Goal: Task Accomplishment & Management: Use online tool/utility

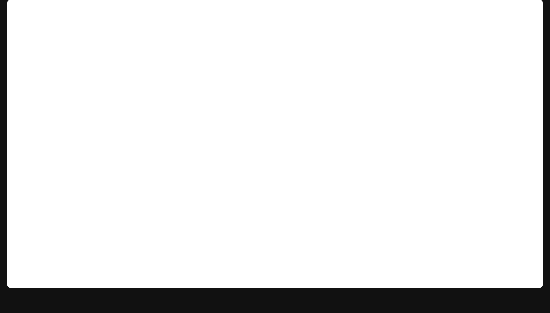
click at [526, 9] on img "button" at bounding box center [530, 12] width 13 height 13
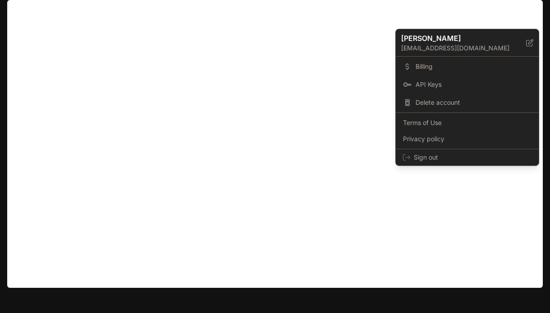
type textarea "**********"
click at [526, 9] on div at bounding box center [275, 156] width 550 height 313
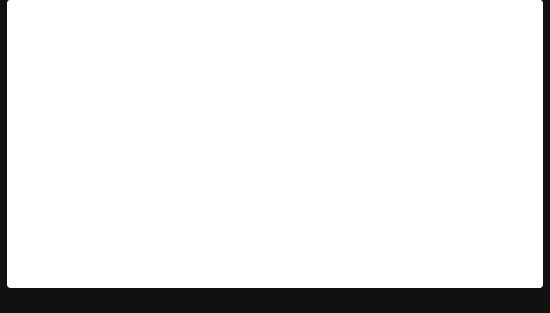
click at [526, 9] on img "button" at bounding box center [530, 12] width 13 height 13
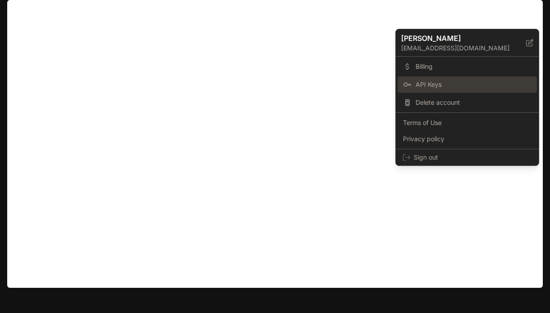
click at [430, 79] on link "API Keys" at bounding box center [466, 84] width 139 height 16
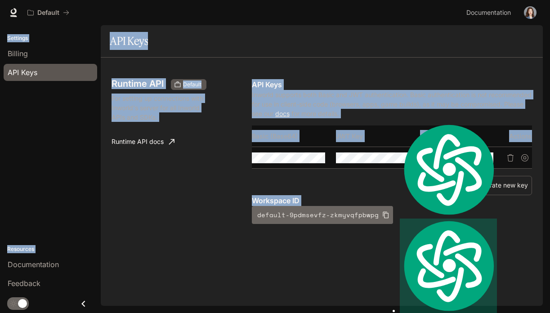
click at [344, 219] on button "default-9pdmsevfz-zkmyvqfpbwpg" at bounding box center [322, 215] width 141 height 18
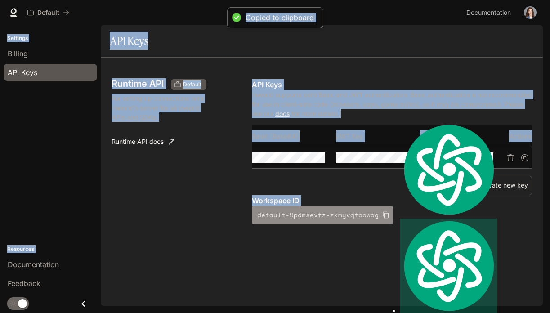
click at [382, 214] on icon "button" at bounding box center [385, 214] width 7 height 7
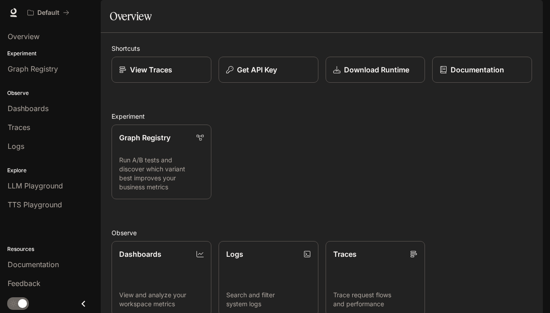
scroll to position [51, 0]
click at [48, 182] on span "LLM Playground" at bounding box center [35, 185] width 55 height 11
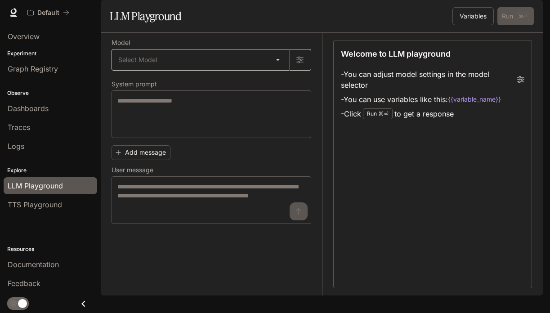
click at [220, 88] on body "Skip to main content Default Documentation Documentation Portal Overview Experi…" at bounding box center [275, 156] width 550 height 313
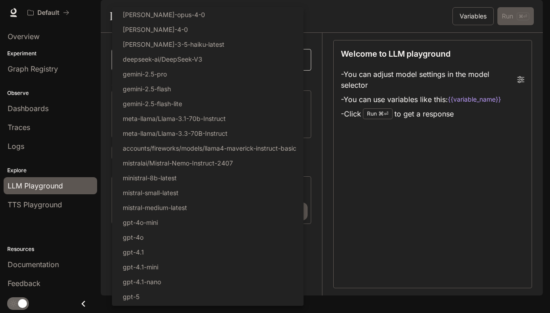
click at [220, 88] on li "gemini-2.5-flash" at bounding box center [208, 88] width 192 height 15
type input "**********"
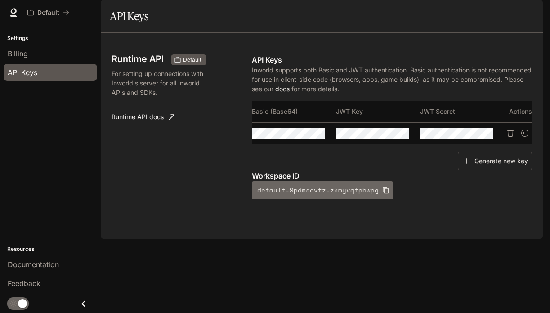
click at [382, 194] on icon "button" at bounding box center [385, 190] width 7 height 7
